Goal: Task Accomplishment & Management: Complete application form

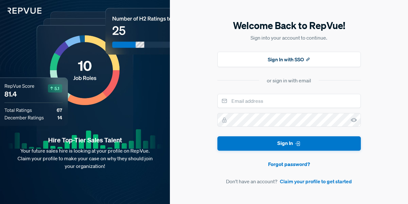
click at [270, 109] on form "Sign In Forgot password? Don't have an account? Claim your profile to get start…" at bounding box center [290, 139] width 144 height 91
click at [268, 102] on input "email" at bounding box center [290, 101] width 144 height 14
type input "[EMAIL_ADDRESS][DOMAIN_NAME]"
click at [351, 122] on icon at bounding box center [354, 120] width 6 height 6
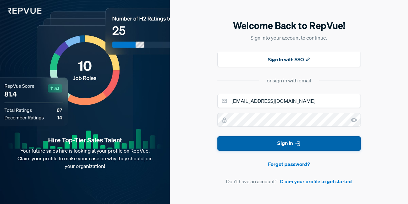
click at [319, 141] on button "Sign In" at bounding box center [290, 143] width 144 height 14
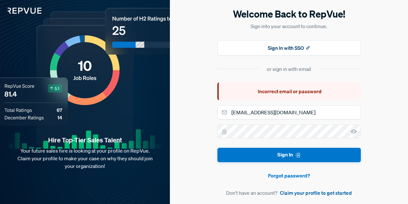
click at [318, 190] on link "Claim your profile to get started" at bounding box center [316, 193] width 72 height 8
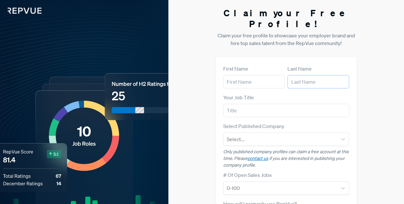
click at [299, 75] on input "text" at bounding box center [318, 81] width 62 height 13
click at [257, 75] on input "text" at bounding box center [254, 81] width 62 height 13
type input "[PERSON_NAME]"
drag, startPoint x: 284, startPoint y: 81, endPoint x: 297, endPoint y: 73, distance: 14.8
click at [297, 73] on form "First Name Esteban Last Name Your Job Title Select Published Company Select... …" at bounding box center [286, 192] width 126 height 255
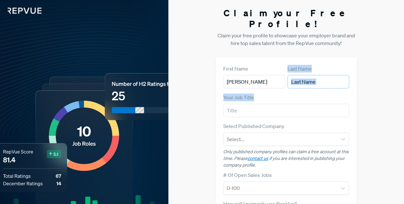
click at [297, 75] on input "text" at bounding box center [318, 81] width 62 height 13
type input "Ortega"
click at [293, 104] on input "text" at bounding box center [286, 110] width 126 height 13
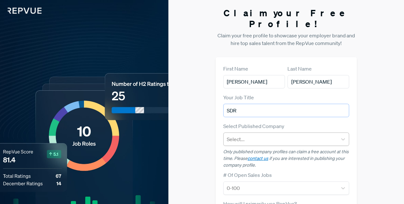
type input "SDR"
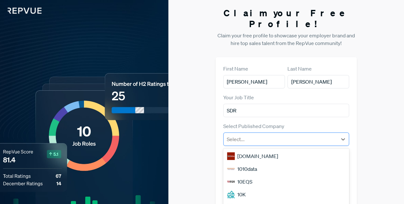
click at [279, 135] on div at bounding box center [281, 139] width 108 height 9
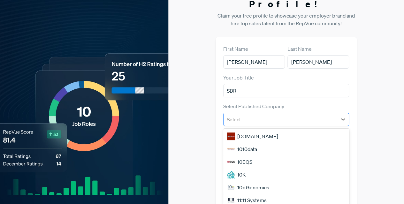
scroll to position [32, 0]
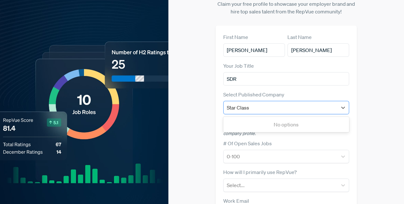
type input "Star Class"
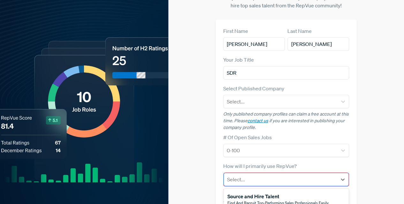
click at [276, 178] on div "3 results available. Use Up and Down to choose options, press Enter to select t…" at bounding box center [286, 179] width 126 height 14
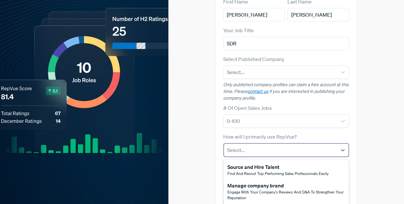
scroll to position [77, 0]
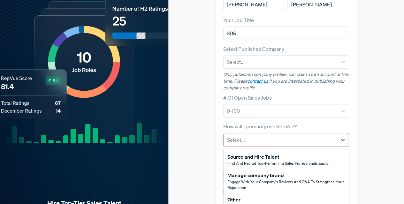
click at [281, 196] on div "Other" at bounding box center [267, 200] width 80 height 8
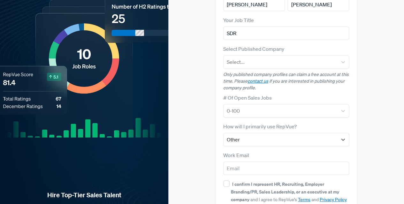
scroll to position [69, 0]
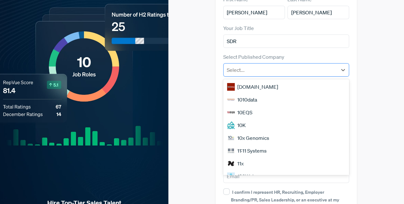
click at [285, 65] on div "Select..." at bounding box center [286, 69] width 126 height 13
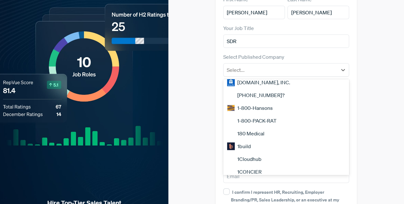
scroll to position [0, 0]
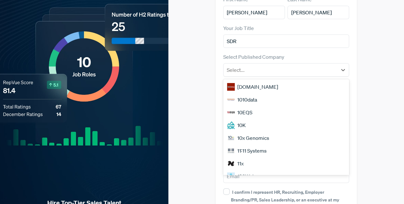
type input "s"
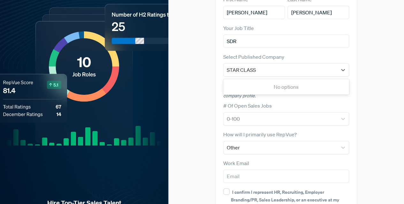
type input "STAR CLASS"
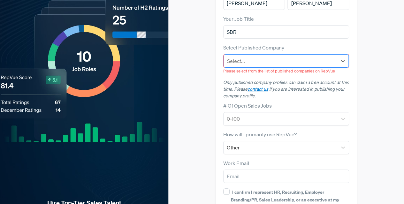
click at [254, 54] on div "Select..." at bounding box center [285, 60] width 125 height 13
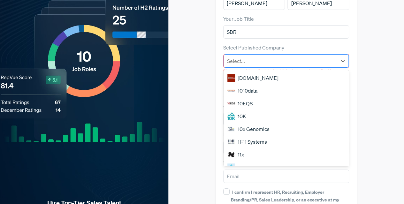
click at [256, 56] on div at bounding box center [280, 60] width 107 height 9
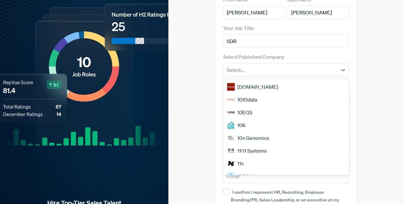
click at [262, 93] on div "1010data" at bounding box center [286, 99] width 126 height 13
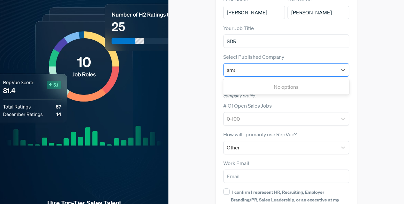
type input "amaz"
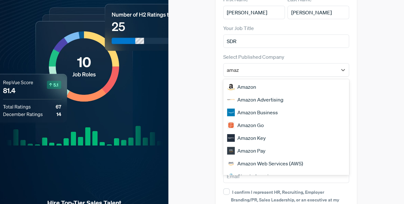
click at [261, 80] on div "Amazon" at bounding box center [286, 86] width 126 height 13
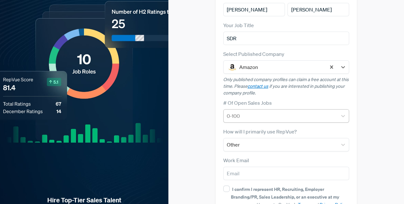
click at [258, 110] on div "0-100" at bounding box center [280, 115] width 114 height 11
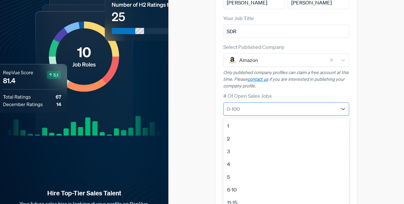
scroll to position [80, 0]
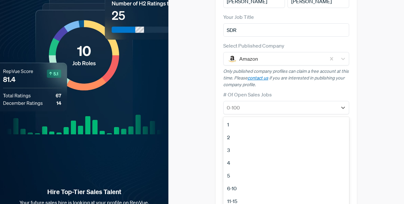
click at [246, 131] on div "2" at bounding box center [286, 137] width 126 height 13
click at [262, 103] on div at bounding box center [281, 107] width 108 height 9
click at [260, 118] on div "1" at bounding box center [286, 124] width 126 height 13
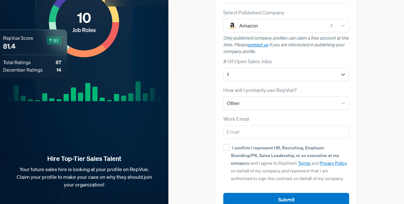
scroll to position [114, 0]
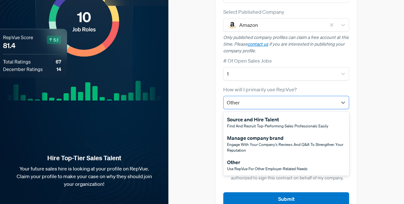
click at [261, 98] on div at bounding box center [281, 102] width 108 height 9
click at [269, 166] on span "Use RepVue for other employer-related needs" at bounding box center [267, 168] width 80 height 5
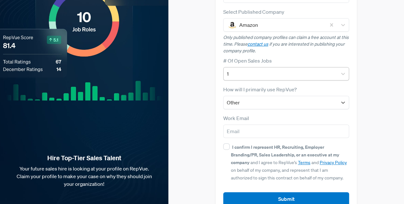
scroll to position [120, 0]
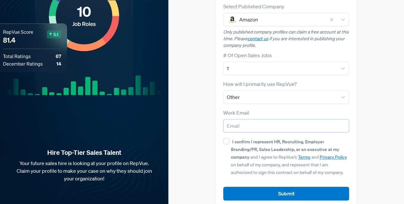
click at [259, 119] on input "email" at bounding box center [286, 125] width 126 height 13
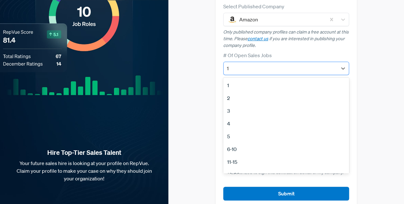
click at [262, 64] on div at bounding box center [281, 68] width 108 height 9
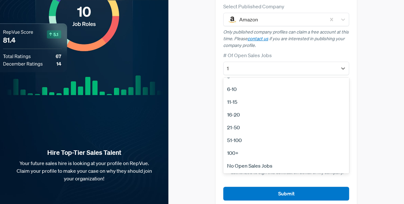
click at [256, 159] on div "No Open Sales Jobs" at bounding box center [286, 165] width 126 height 13
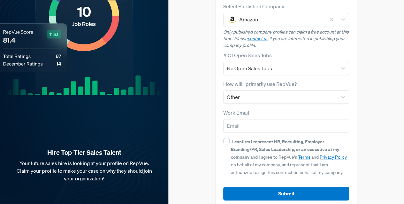
click at [254, 109] on div "Work Email" at bounding box center [286, 121] width 126 height 24
click at [251, 119] on input "email" at bounding box center [286, 125] width 126 height 13
type input "eortegab04@gmail.com"
click at [220, 128] on div "First Name Esteban Last Name Ortega Your Job Title SDR Select Published Company…" at bounding box center [285, 72] width 141 height 271
click at [223, 138] on input "I confirm I represent HR, Recruiting, Employer Branding/PR, Sales Leadership, o…" at bounding box center [226, 141] width 6 height 6
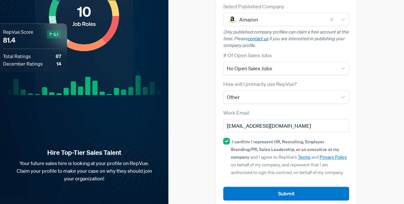
checkbox input "true"
click at [252, 176] on article "Submit" at bounding box center [286, 188] width 126 height 24
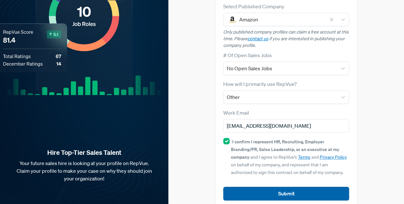
click at [257, 187] on button "Submit" at bounding box center [286, 194] width 126 height 14
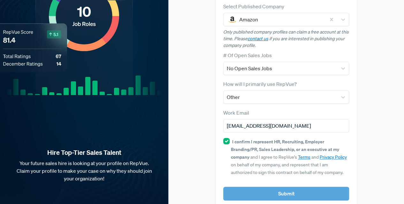
scroll to position [127, 0]
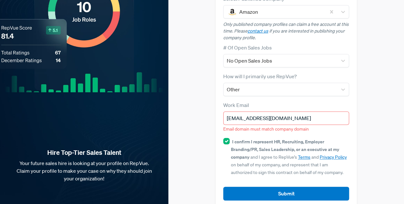
click at [274, 111] on input "eortegab04@gmail.com" at bounding box center [286, 117] width 126 height 13
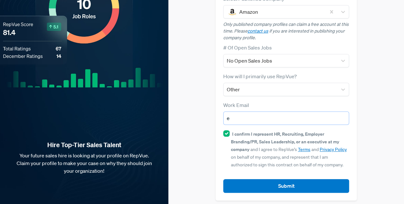
scroll to position [120, 0]
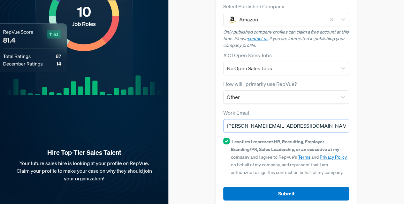
type input "esteban.ortegabarrantes@ucr.ac.cr"
click at [223, 187] on button "Submit" at bounding box center [286, 194] width 126 height 14
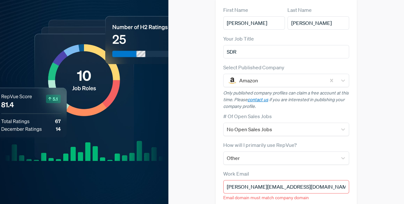
scroll to position [57, 0]
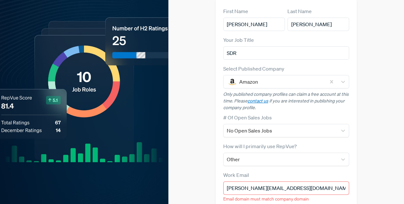
click at [305, 78] on article "Select Published Company Amazon Only published company profiles can claim a fre…" at bounding box center [286, 88] width 126 height 46
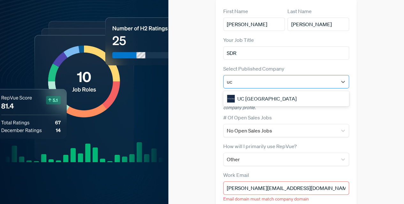
type input "u"
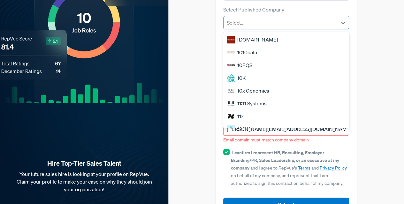
scroll to position [117, 0]
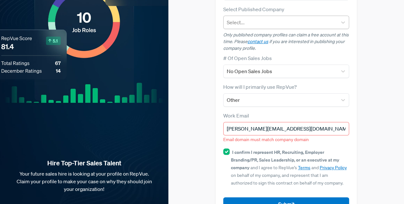
click at [376, 72] on div "Claim your Free Profile! Claim your free profile to showcase your employer bran…" at bounding box center [285, 54] width 235 height 343
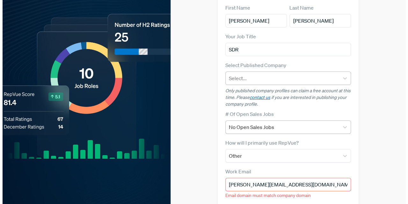
scroll to position [0, 0]
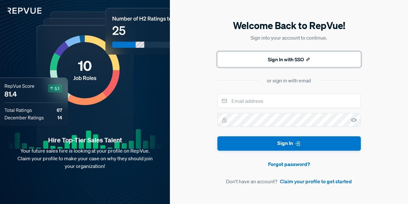
click at [286, 58] on button "Sign In with SSO" at bounding box center [290, 59] width 144 height 15
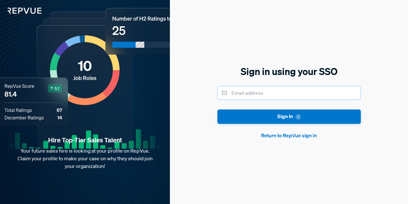
click at [285, 88] on input "email" at bounding box center [290, 93] width 144 height 14
type input "eortegab04@gmail.com"
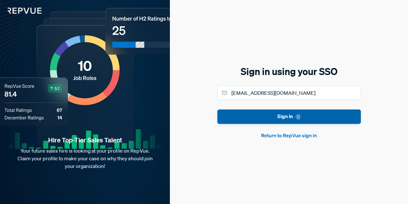
click at [279, 111] on button "Sign In" at bounding box center [290, 116] width 144 height 14
